Goal: Information Seeking & Learning: Find specific fact

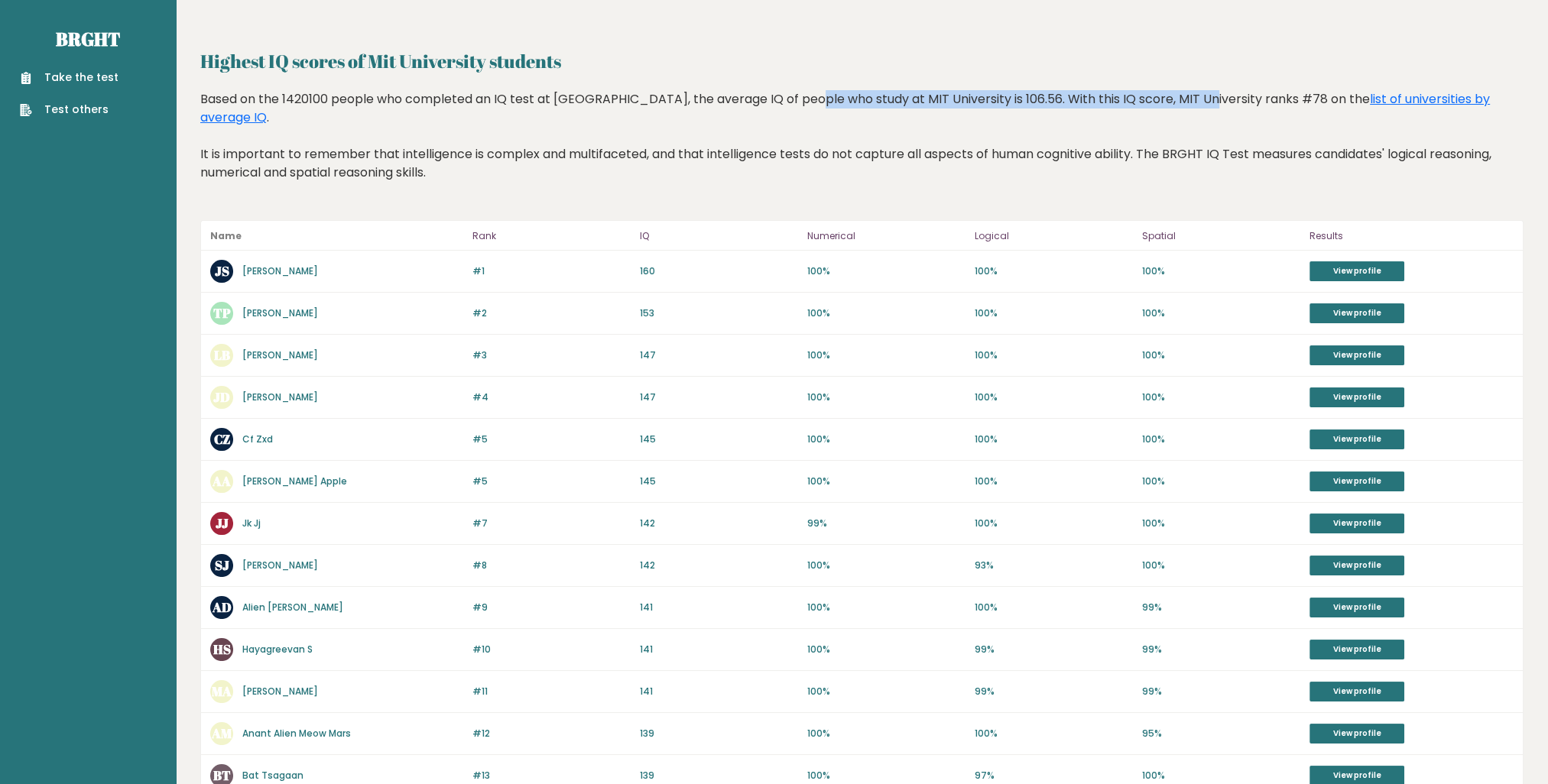
drag, startPoint x: 719, startPoint y: 100, endPoint x: 1113, endPoint y: 91, distance: 394.1
click at [1113, 91] on div "Based on the 1420100 people who completed an IQ test at [GEOGRAPHIC_DATA], the …" at bounding box center [862, 148] width 1323 height 115
click at [216, 144] on div "Based on the 1420100 people who completed an IQ test at [GEOGRAPHIC_DATA], the …" at bounding box center [862, 148] width 1323 height 115
drag, startPoint x: 216, startPoint y: 144, endPoint x: 439, endPoint y: 148, distance: 223.0
click at [439, 148] on div "Based on the 1420100 people who completed an IQ test at [GEOGRAPHIC_DATA], the …" at bounding box center [862, 148] width 1323 height 115
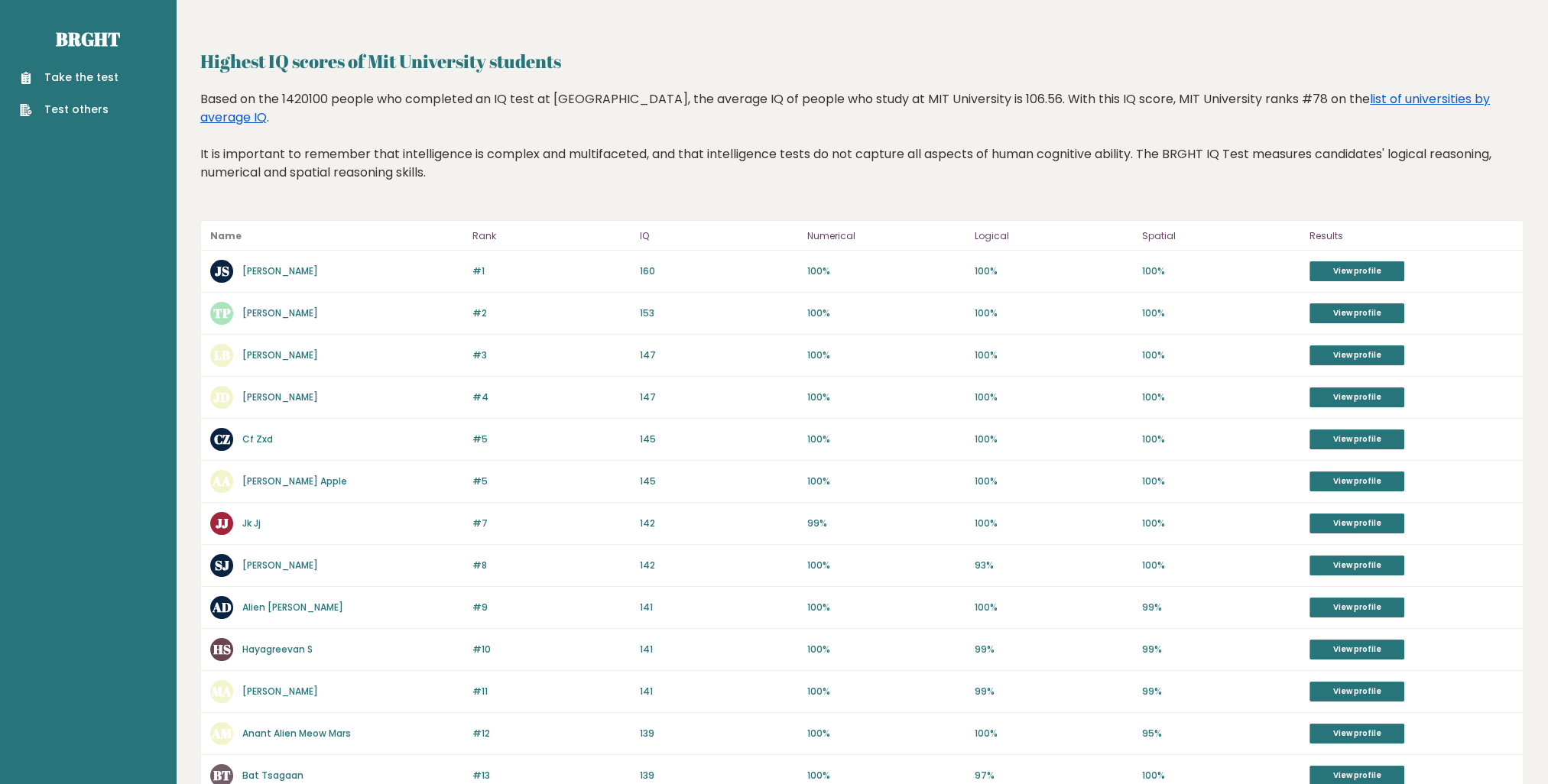
click at [1349, 100] on link "list of universities by average IQ" at bounding box center [844, 107] width 1289 height 35
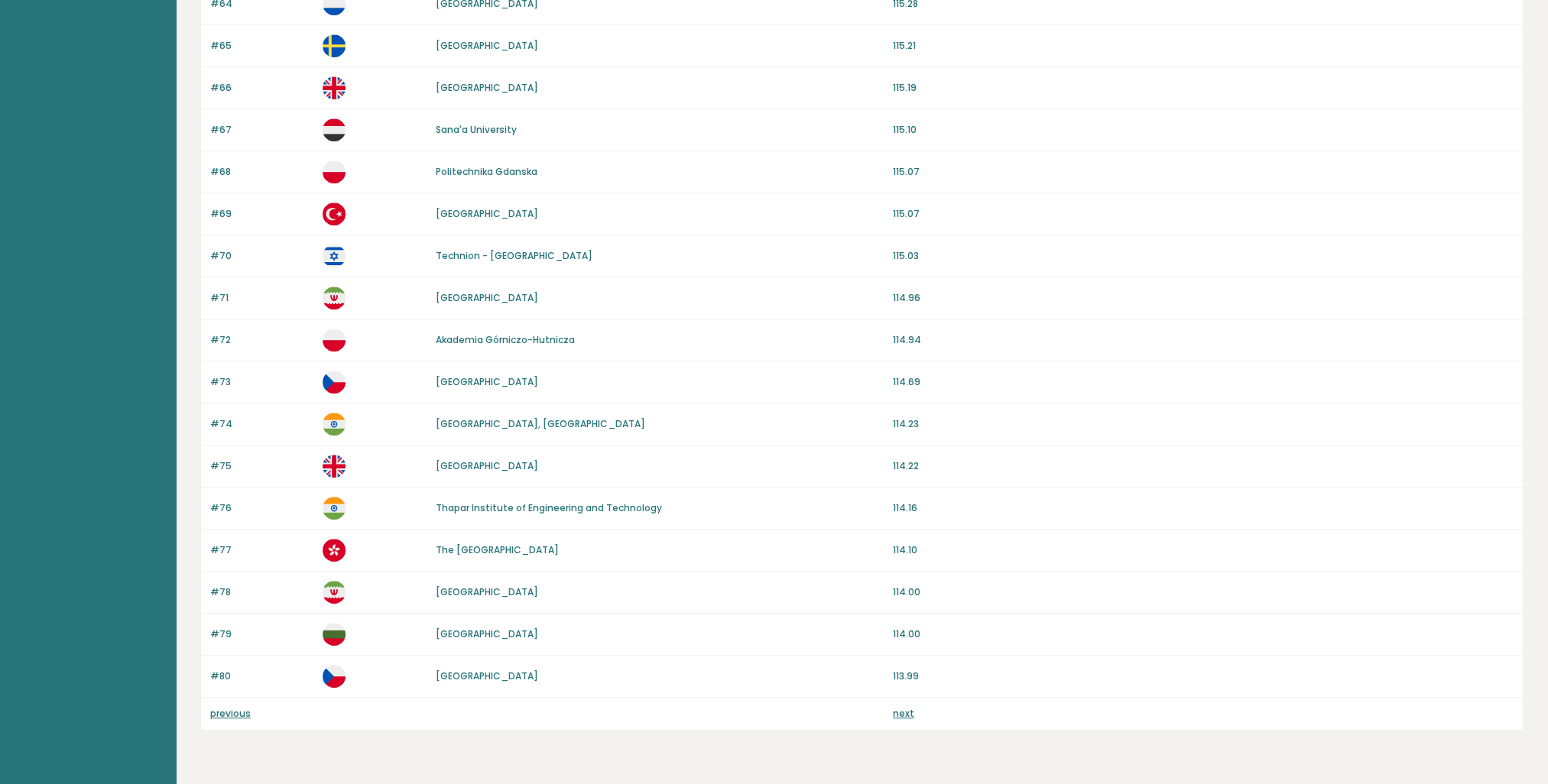
scroll to position [1194, 0]
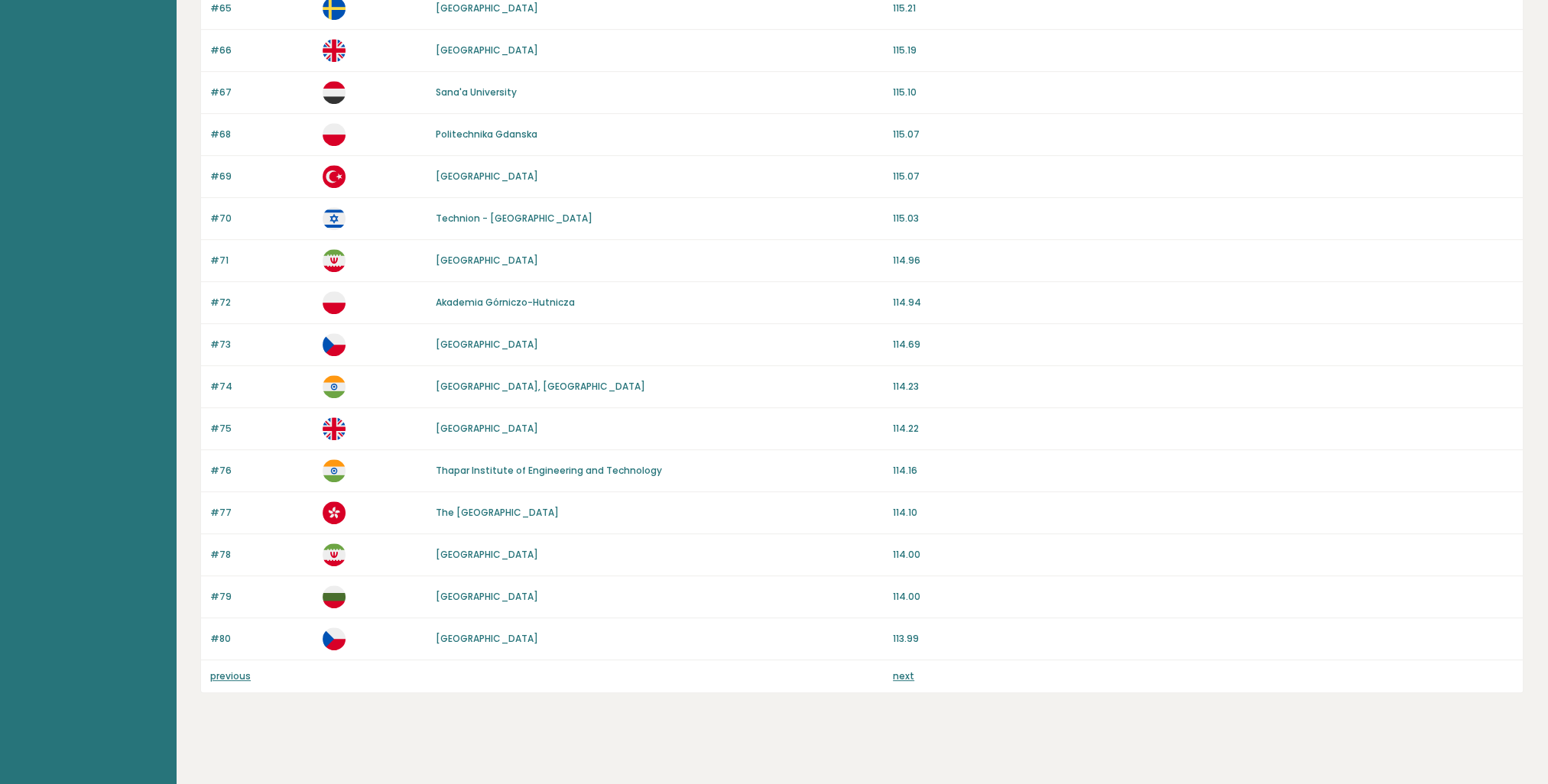
click at [224, 670] on link "previous" at bounding box center [230, 677] width 40 height 13
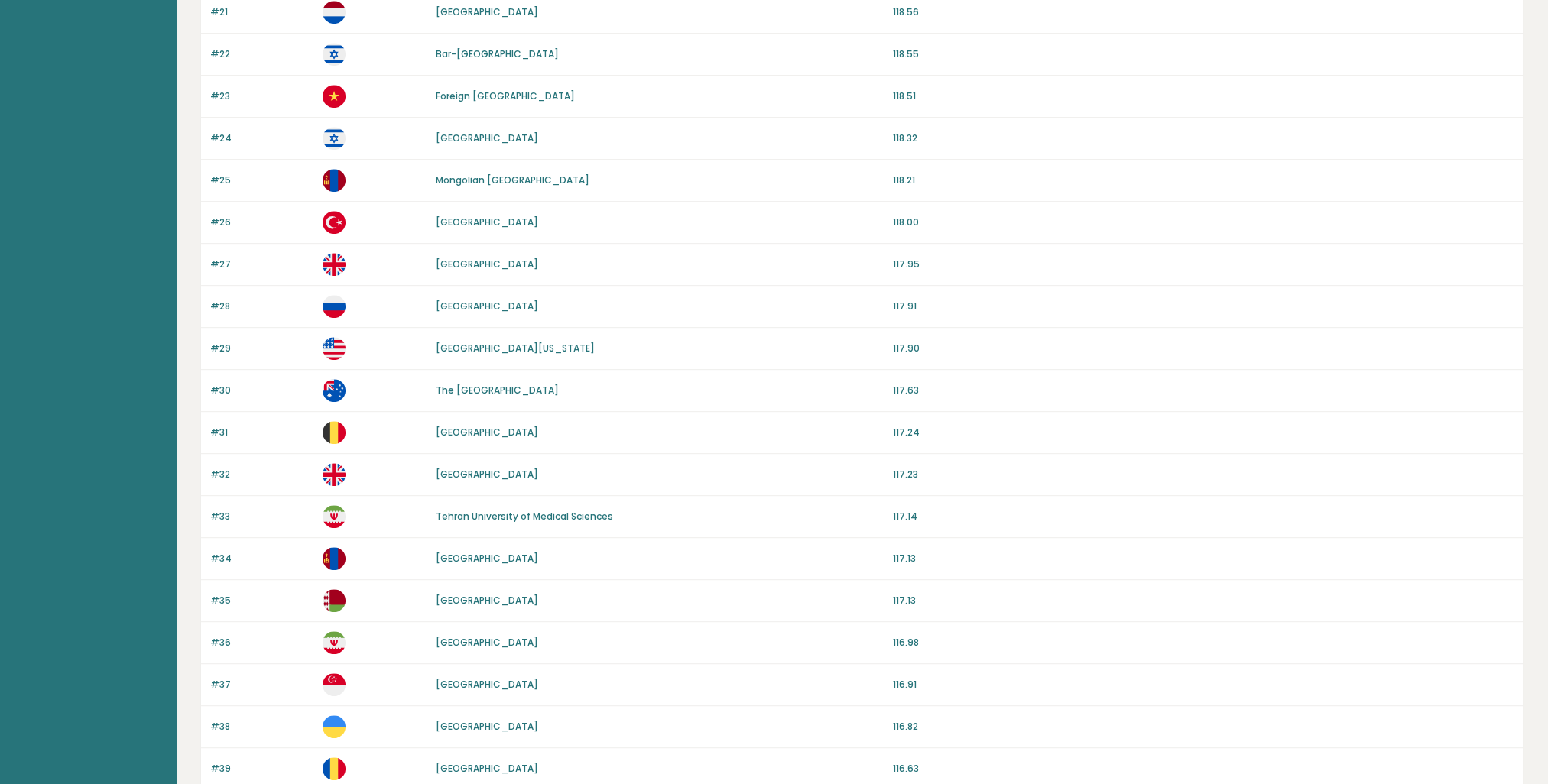
scroll to position [1194, 0]
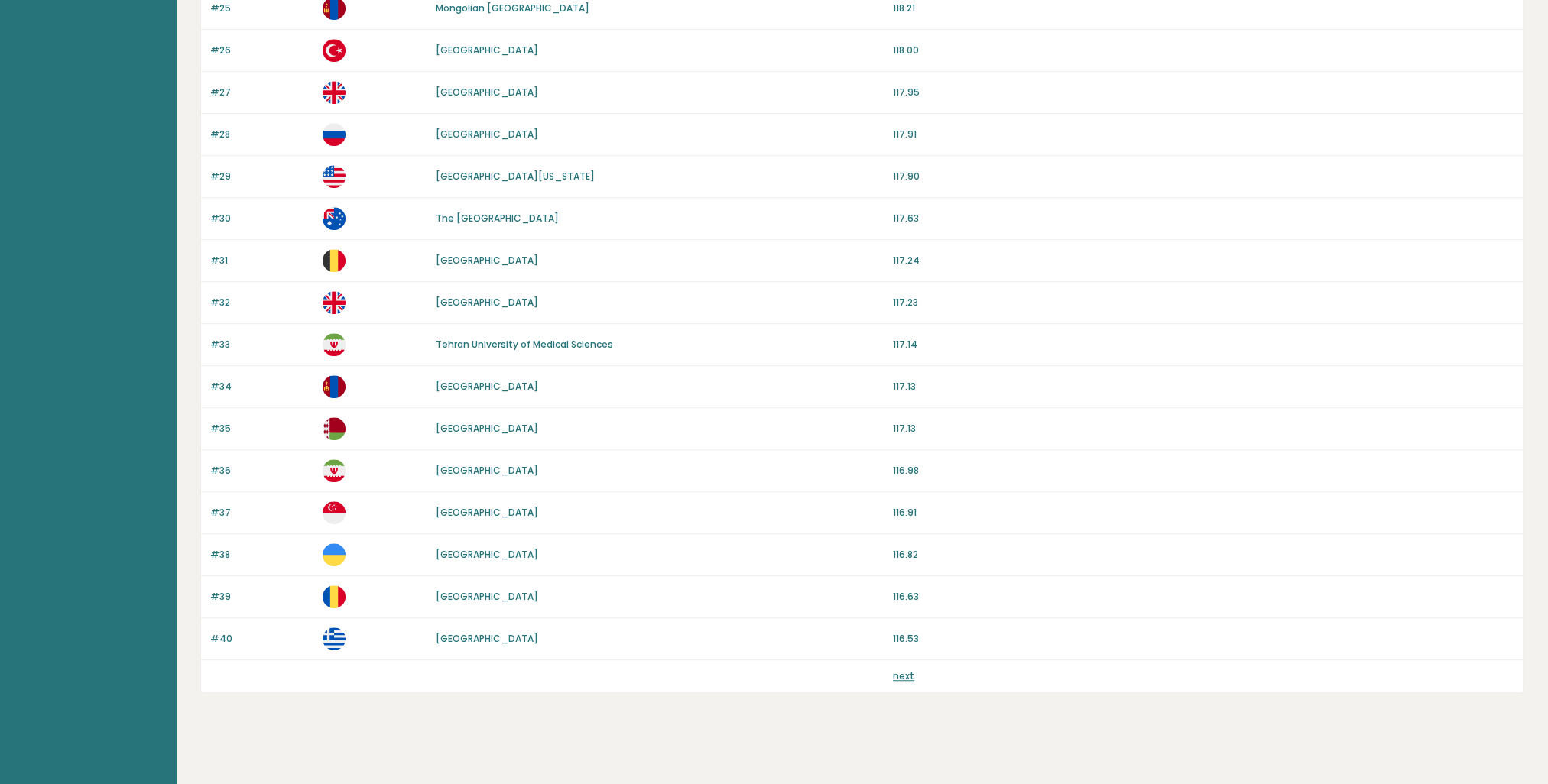
click at [907, 671] on link "next" at bounding box center [903, 677] width 21 height 13
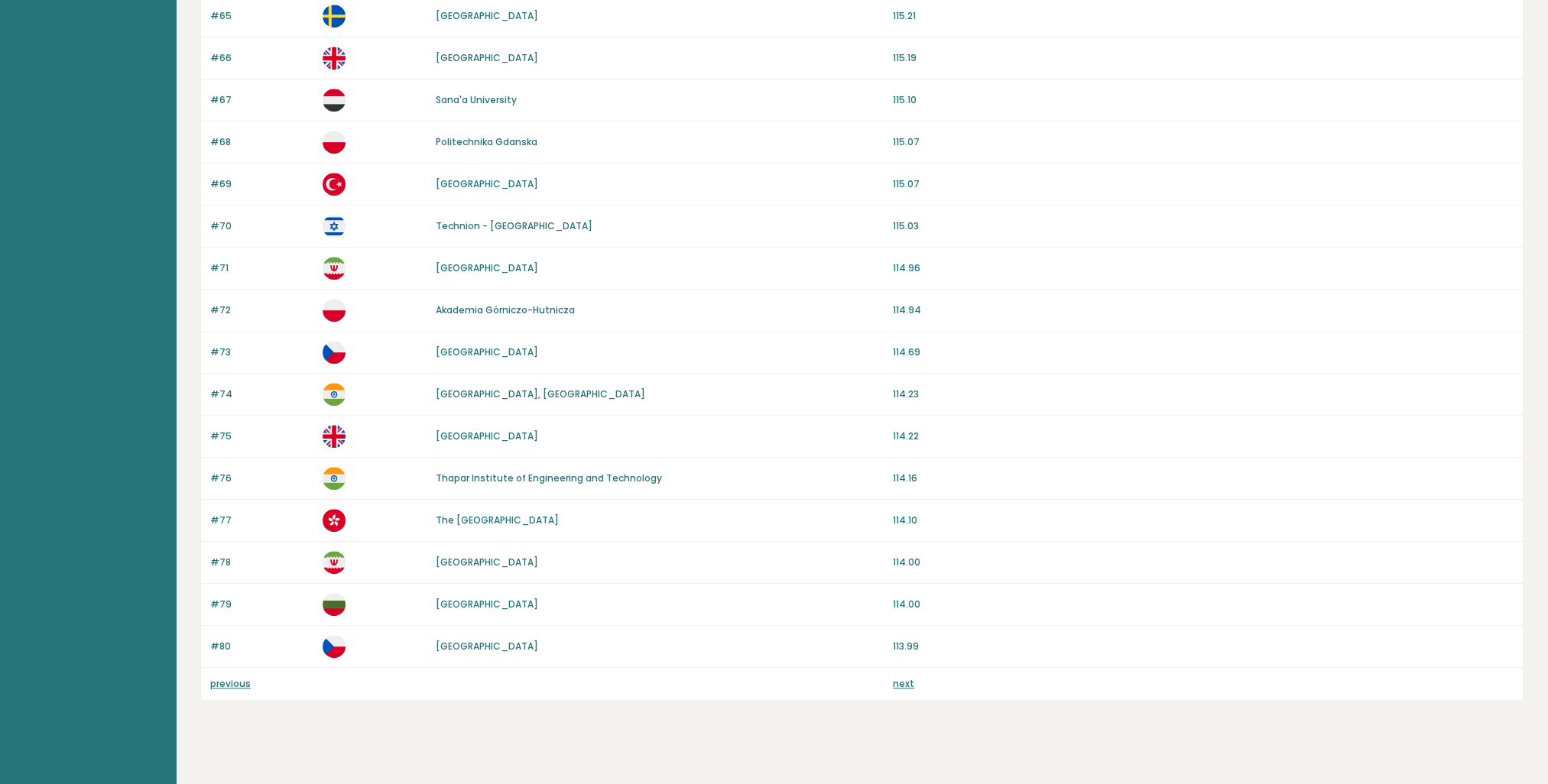
scroll to position [1194, 0]
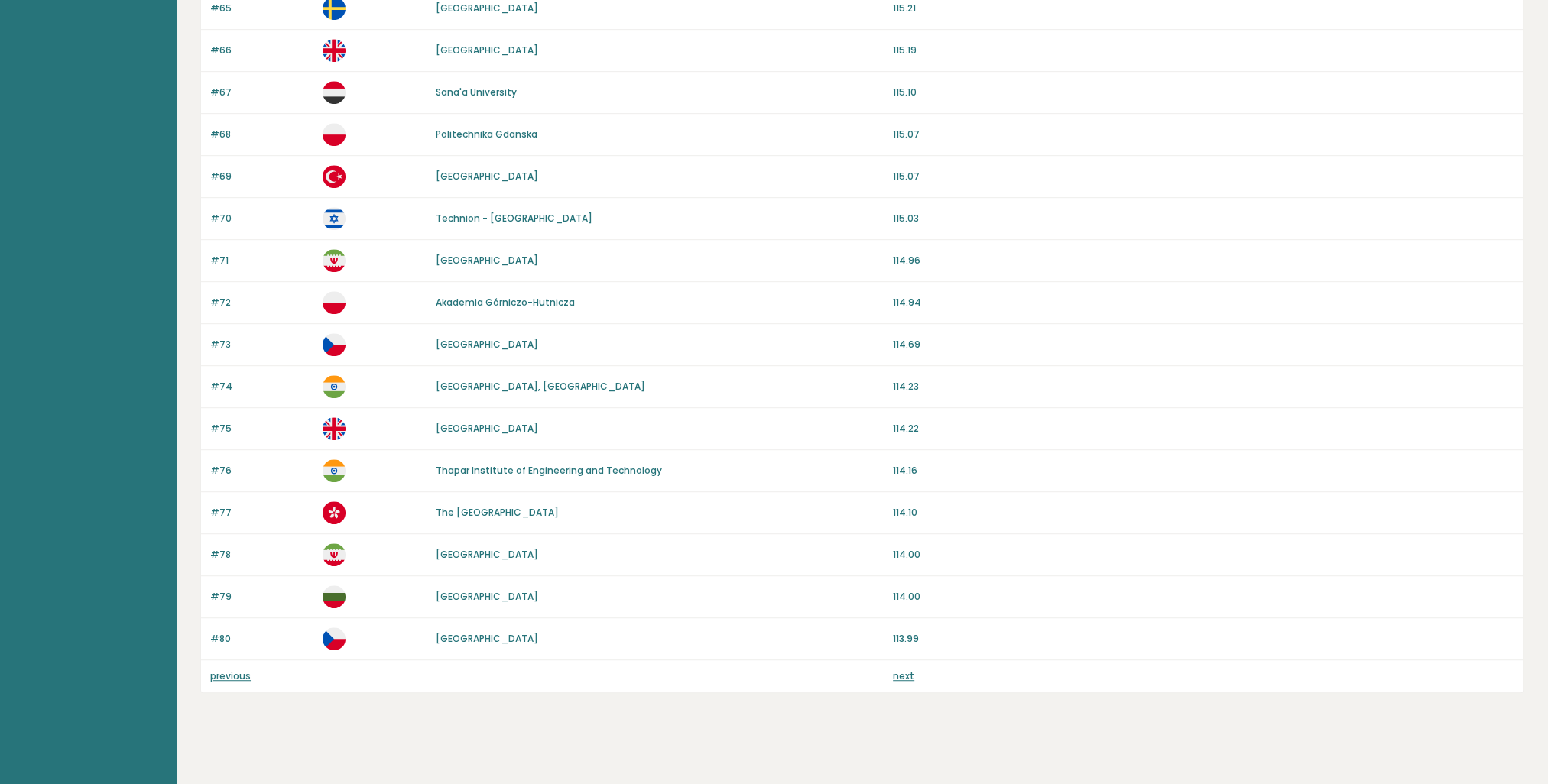
click at [904, 671] on link "next" at bounding box center [903, 677] width 21 height 13
